Goal: Task Accomplishment & Management: Manage account settings

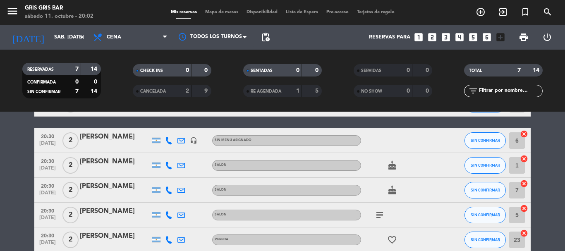
scroll to position [125, 0]
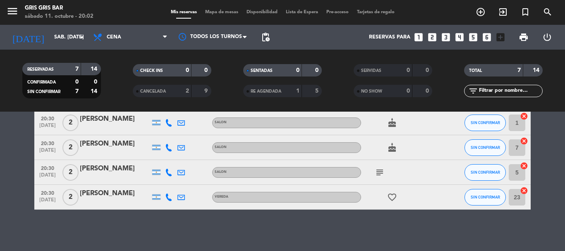
click at [256, 90] on span "RE AGENDADA" at bounding box center [266, 91] width 31 height 4
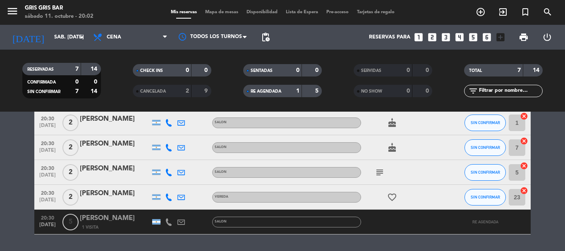
click at [281, 93] on span "RE AGENDADA" at bounding box center [266, 91] width 31 height 4
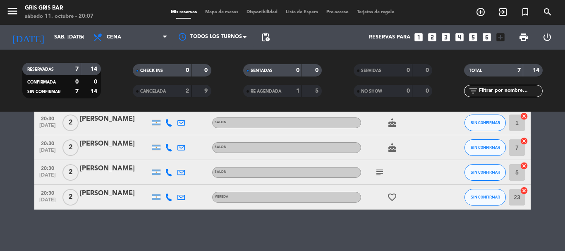
click at [22, 149] on bookings-row "20:00 [DATE] 2 [PERSON_NAME] VEREDA SIN CONFIRMAR 24 cancel 20:00 [DATE] 2 [PER…" at bounding box center [282, 116] width 565 height 185
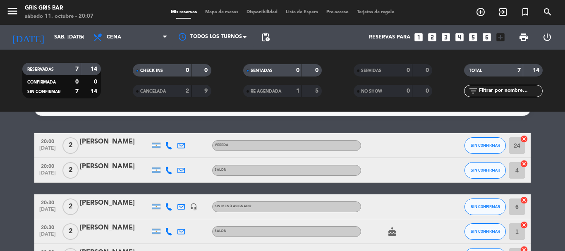
scroll to position [0, 0]
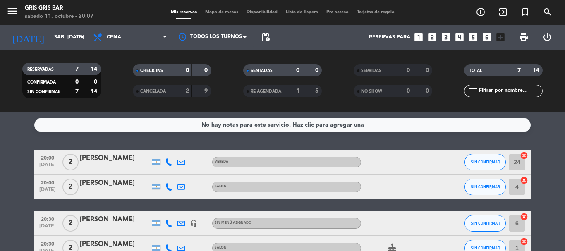
click at [157, 122] on div "No hay notas para este servicio. Haz clic para agregar una" at bounding box center [282, 125] width 496 height 14
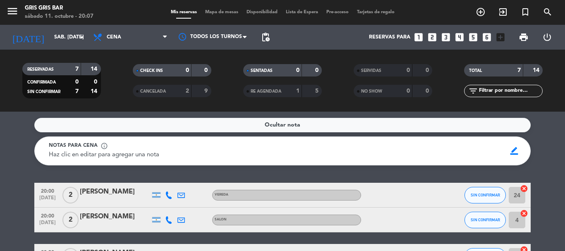
click at [157, 122] on div "Ocultar nota" at bounding box center [282, 125] width 496 height 14
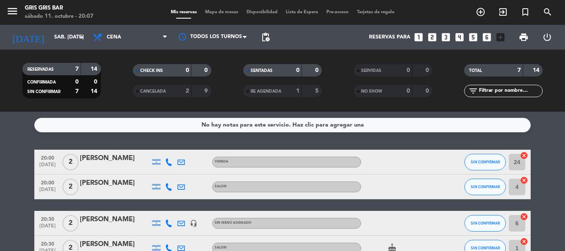
click at [16, 165] on bookings-row "20:00 [DATE] 2 [PERSON_NAME] VEREDA SIN CONFIRMAR 24 cancel 20:00 [DATE] 2 [PER…" at bounding box center [282, 242] width 565 height 185
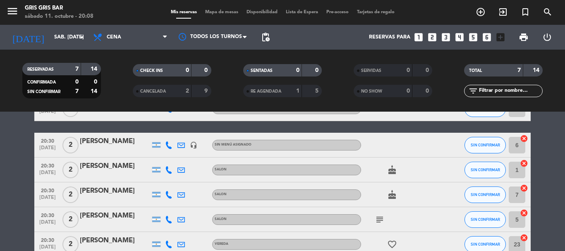
scroll to position [78, 0]
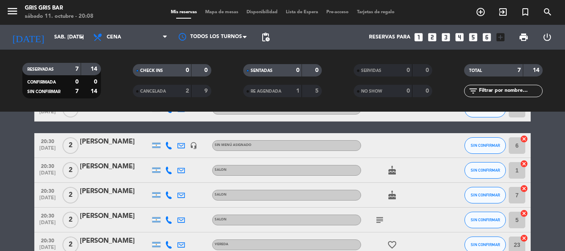
click at [175, 91] on div "2" at bounding box center [181, 91] width 17 height 10
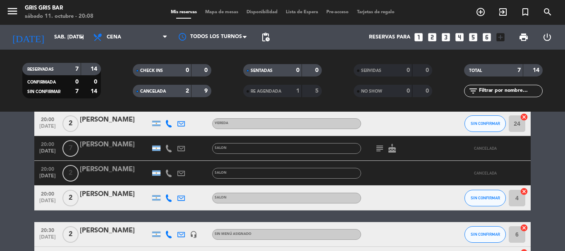
scroll to position [38, 0]
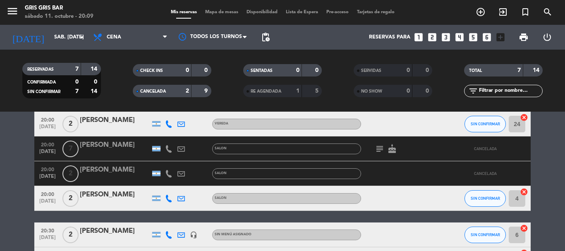
click at [83, 170] on div "[PERSON_NAME]" at bounding box center [115, 170] width 70 height 11
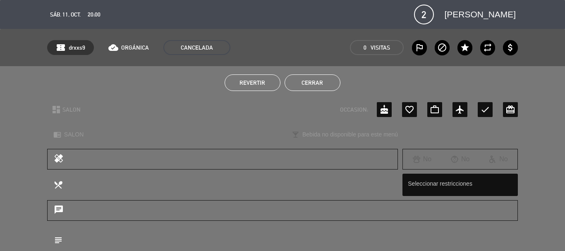
click at [240, 83] on span "Revertir" at bounding box center [253, 82] width 26 height 7
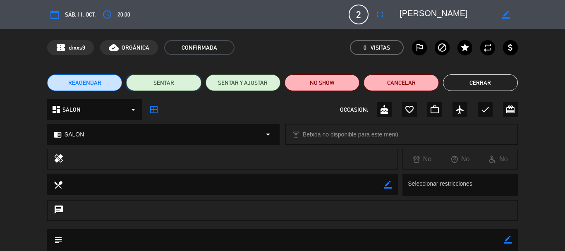
click at [166, 84] on button "SENTAR" at bounding box center [163, 82] width 75 height 17
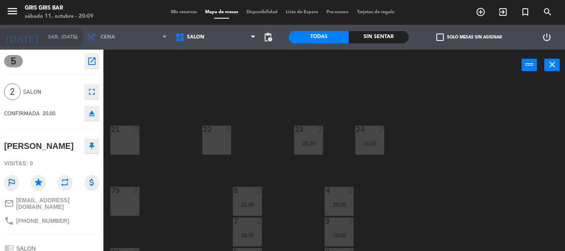
click at [48, 31] on input "sáb. [DATE]" at bounding box center [79, 37] width 70 height 14
click at [184, 13] on span "Mis reservas" at bounding box center [184, 12] width 34 height 5
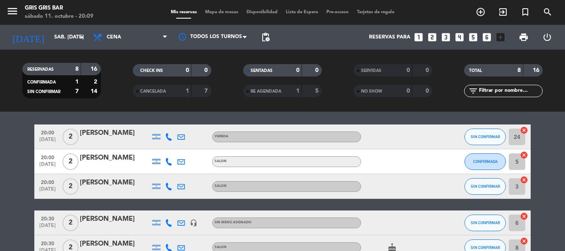
scroll to position [35, 0]
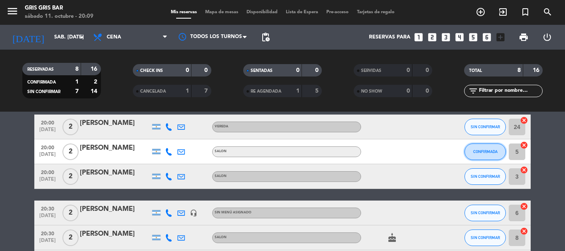
click at [473, 150] on span "CONFIRMADA" at bounding box center [485, 151] width 24 height 5
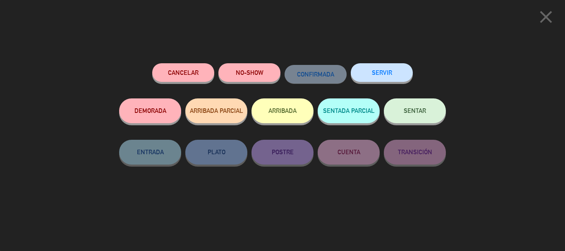
click at [399, 117] on button "SENTAR" at bounding box center [415, 110] width 62 height 25
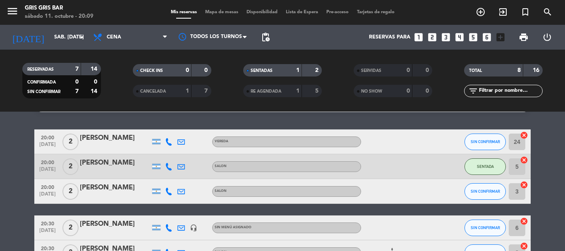
scroll to position [20, 0]
click at [476, 140] on span "SIN CONFIRMAR" at bounding box center [485, 142] width 29 height 5
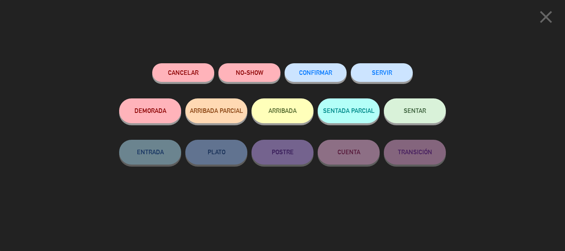
click at [425, 111] on span "SENTAR" at bounding box center [415, 110] width 22 height 7
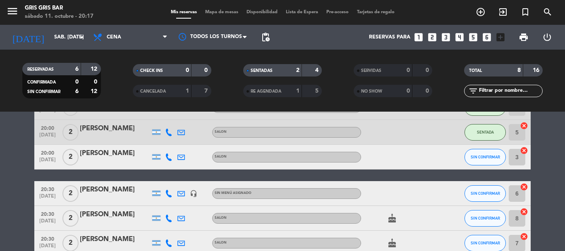
scroll to position [150, 0]
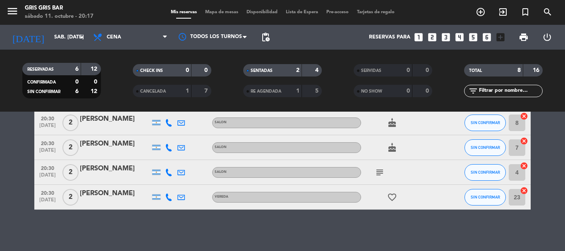
click at [390, 124] on icon "cake" at bounding box center [392, 123] width 10 height 10
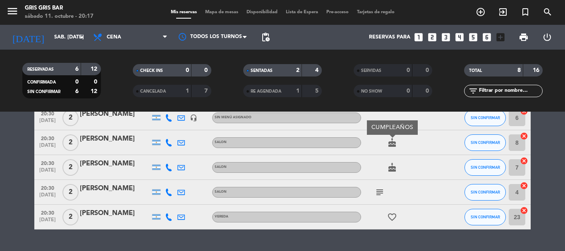
scroll to position [130, 0]
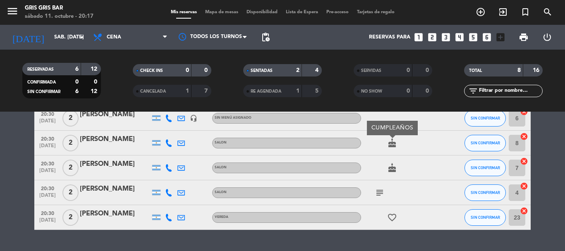
click at [380, 191] on icon "subject" at bounding box center [380, 193] width 10 height 10
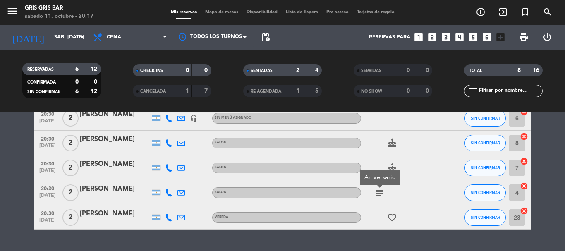
click at [396, 218] on icon "favorite_border" at bounding box center [392, 218] width 10 height 10
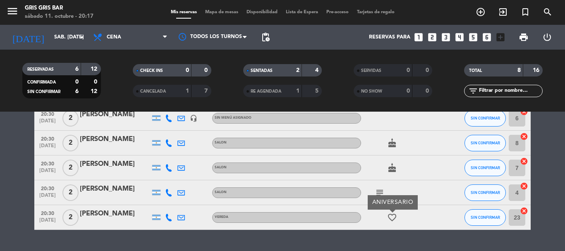
click at [379, 189] on icon "subject" at bounding box center [380, 193] width 10 height 10
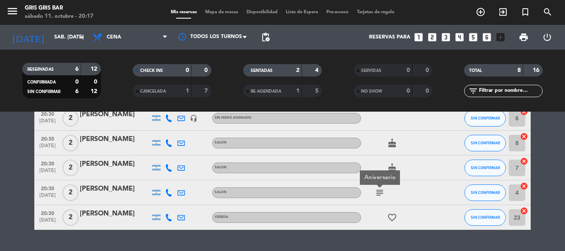
click at [395, 167] on icon "cake" at bounding box center [392, 168] width 10 height 10
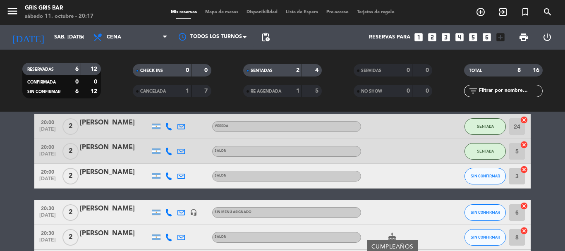
scroll to position [35, 0]
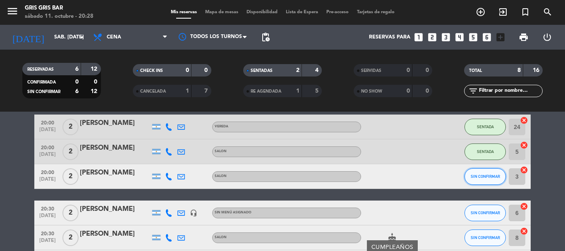
click at [479, 173] on button "SIN CONFIRMAR" at bounding box center [485, 176] width 41 height 17
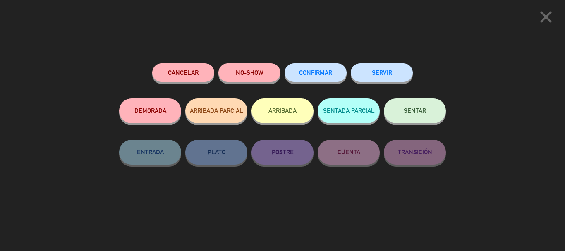
click at [264, 77] on button "NO-SHOW" at bounding box center [249, 72] width 62 height 19
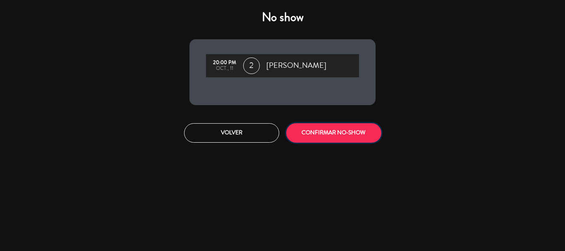
click at [315, 134] on button "CONFIRMAR NO-SHOW" at bounding box center [333, 132] width 95 height 19
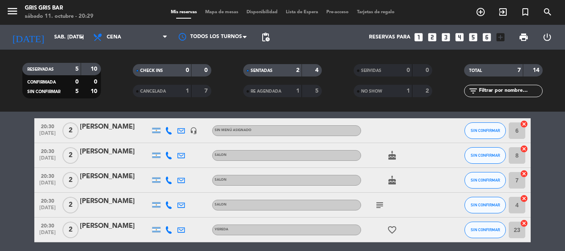
scroll to position [93, 0]
